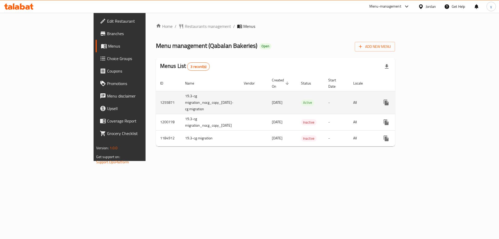
click at [426, 100] on icon "enhanced table" at bounding box center [423, 102] width 5 height 5
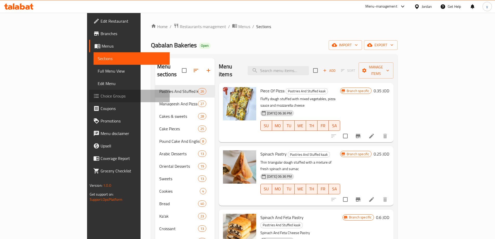
click at [101, 95] on span "Choice Groups" at bounding box center [133, 96] width 65 height 6
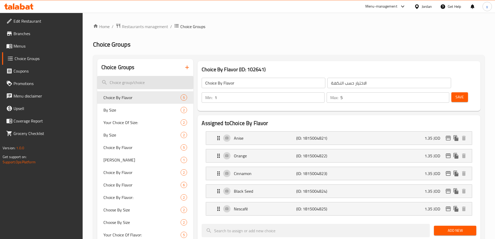
click at [128, 82] on input "search" at bounding box center [145, 82] width 96 height 13
paste input "Choose By Size"
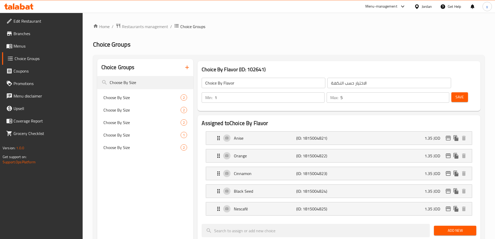
type input "Choose By Size"
click at [127, 98] on span "Choose By Size" at bounding box center [134, 97] width 62 height 6
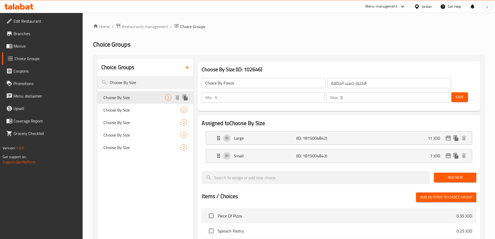
type input "Choose By Size"
type input "الاختيار حسب الحجم"
type input "2"
click at [125, 109] on span "Choose By Size" at bounding box center [134, 110] width 62 height 6
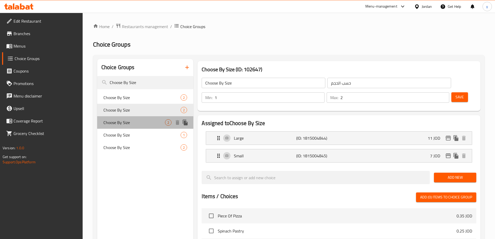
click at [121, 123] on span "Choose By Size" at bounding box center [134, 122] width 62 height 6
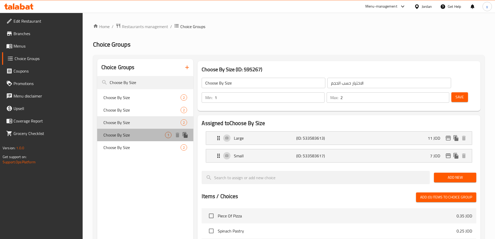
click at [112, 135] on span "Choose By Size" at bounding box center [134, 135] width 62 height 6
type input "حسب الحجم"
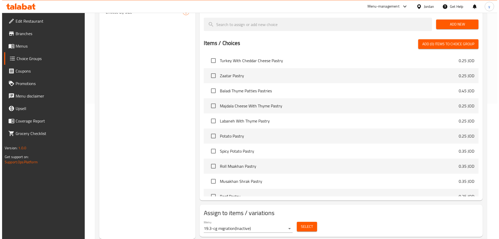
scroll to position [182, 0]
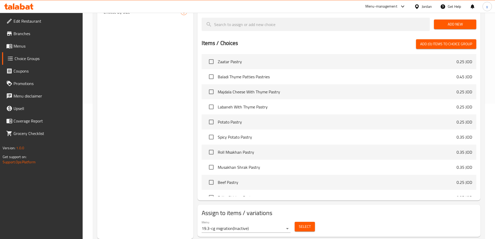
click at [304, 223] on span "Select" at bounding box center [305, 226] width 12 height 6
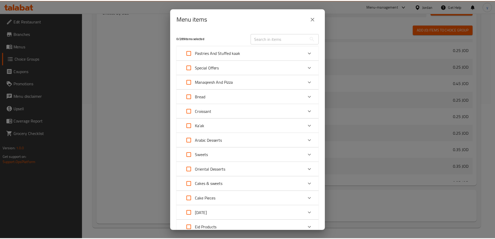
scroll to position [199, 0]
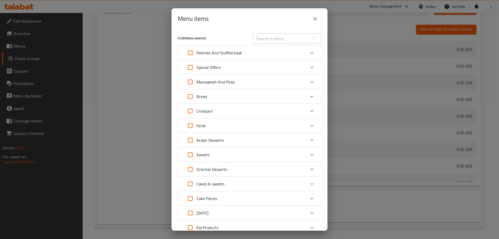
click at [313, 21] on icon "close" at bounding box center [315, 19] width 6 height 6
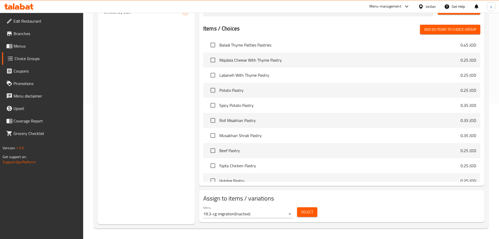
scroll to position [182, 0]
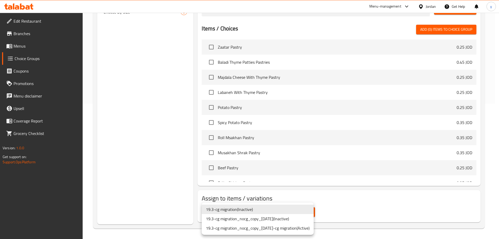
click at [301, 231] on li "19.3-cg migration_nocg_copy_[DATE]-cg migration ( Active )" at bounding box center [258, 227] width 112 height 9
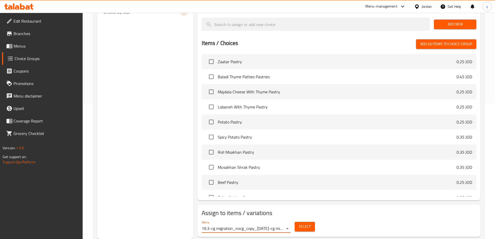
click at [308, 223] on span "Select" at bounding box center [305, 226] width 12 height 6
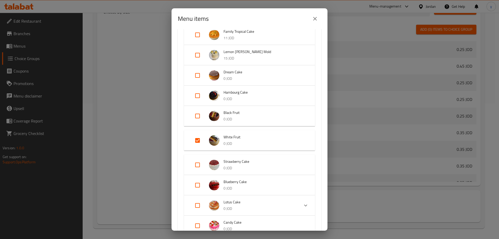
scroll to position [364, 0]
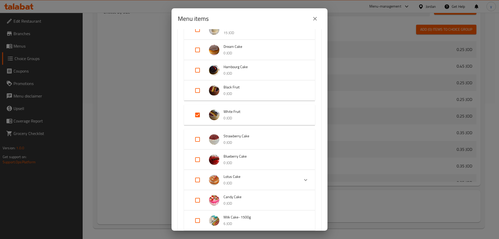
drag, startPoint x: 247, startPoint y: 148, endPoint x: 313, endPoint y: 162, distance: 67.0
click at [313, 162] on div "Ferrero Rocher Cake 0 JOD Banoffee 6 JOD Original Tiramisu 8 JOD Pistachio Milk…" at bounding box center [249, 26] width 143 height 588
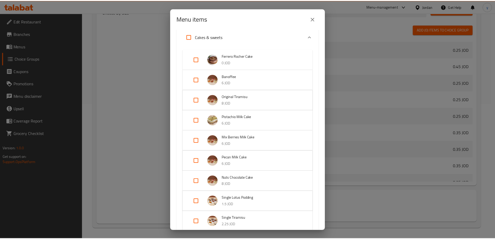
scroll to position [0, 0]
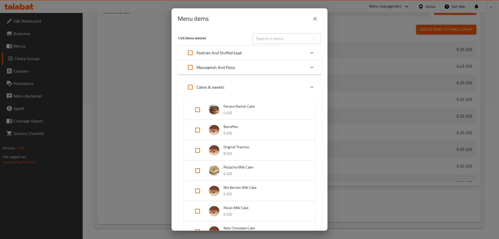
click at [317, 18] on icon "close" at bounding box center [315, 19] width 6 height 6
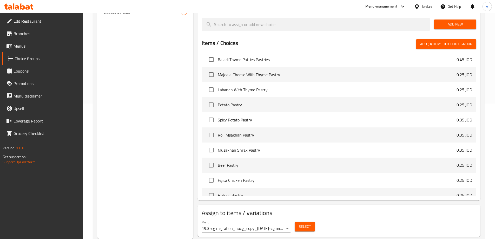
scroll to position [182, 0]
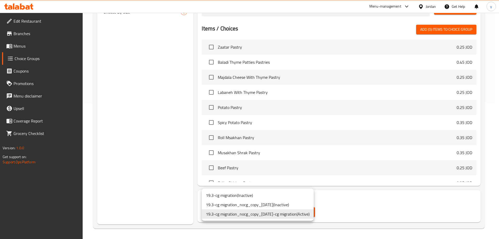
click at [255, 197] on li "19.3-cg migration ( Inactive )" at bounding box center [258, 194] width 112 height 9
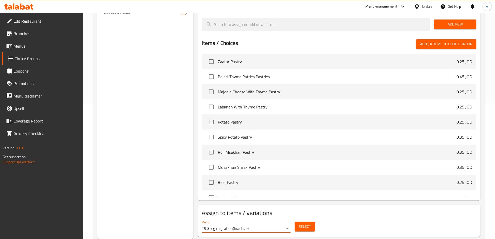
click at [166, 163] on div "Choice Groups Choose By Size Choose By Size 2 Choose By Size 2 Choose By Size 2…" at bounding box center [145, 81] width 96 height 315
